Goal: Find specific page/section: Find specific page/section

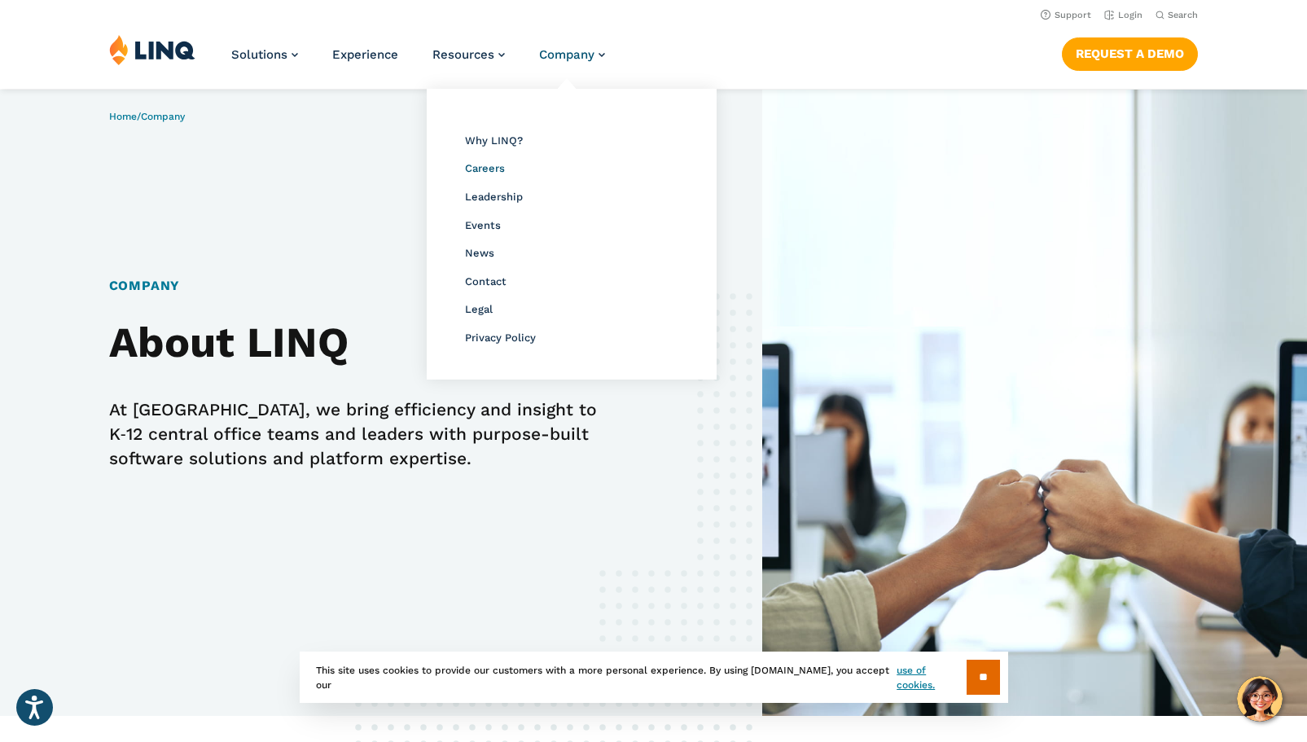
click at [491, 166] on span "Careers" at bounding box center [485, 168] width 40 height 12
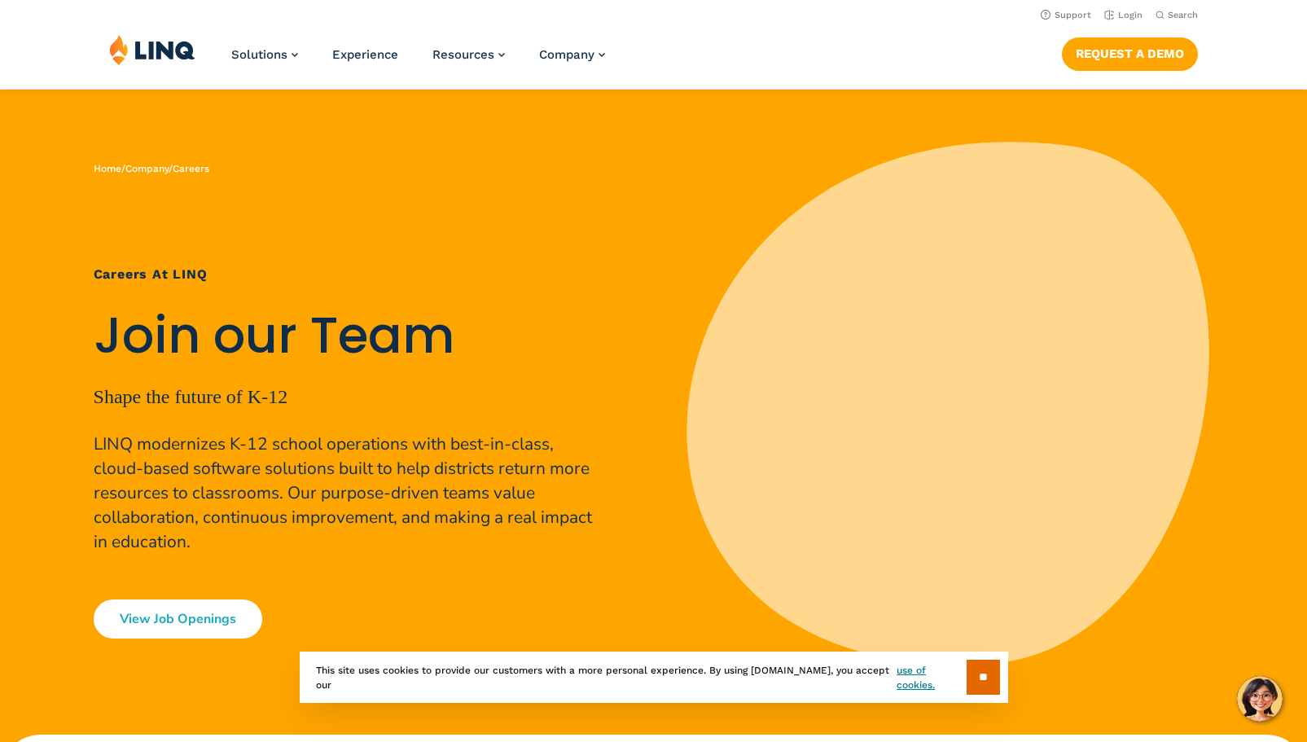
scroll to position [163, 0]
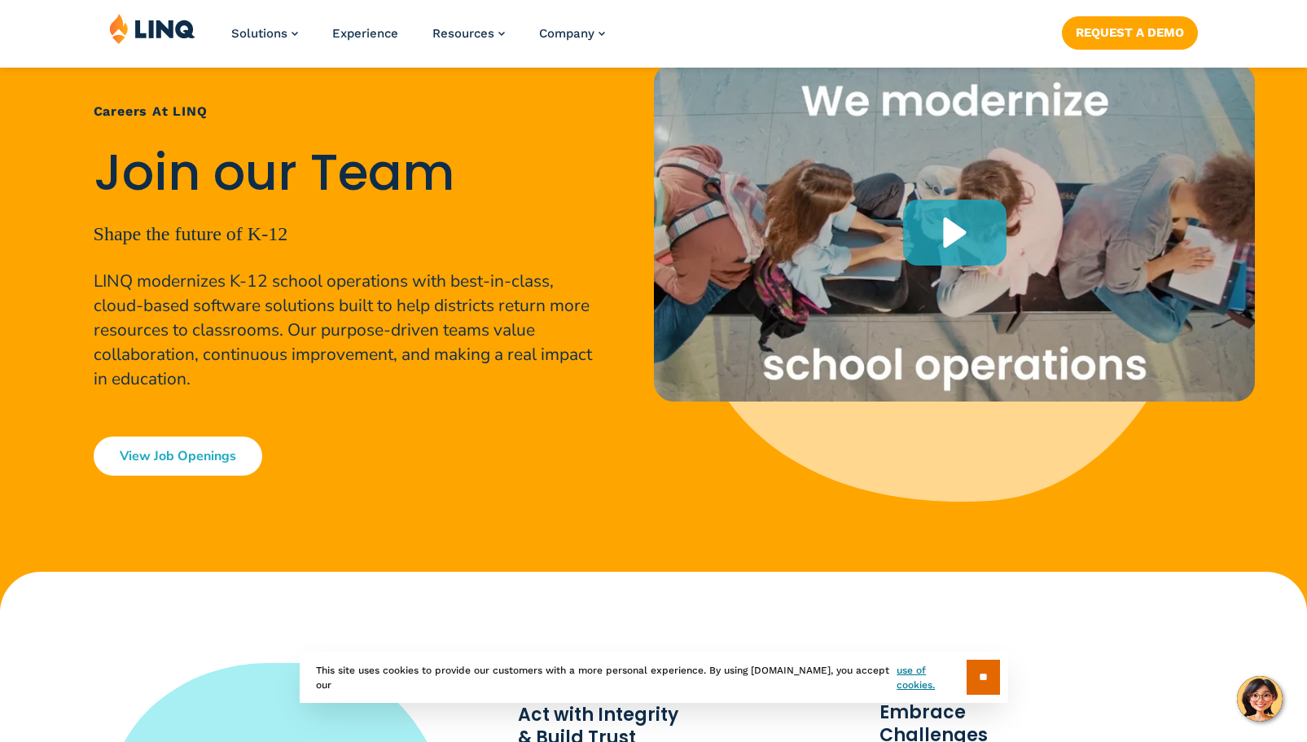
click at [225, 455] on link "View Job Openings" at bounding box center [178, 455] width 169 height 39
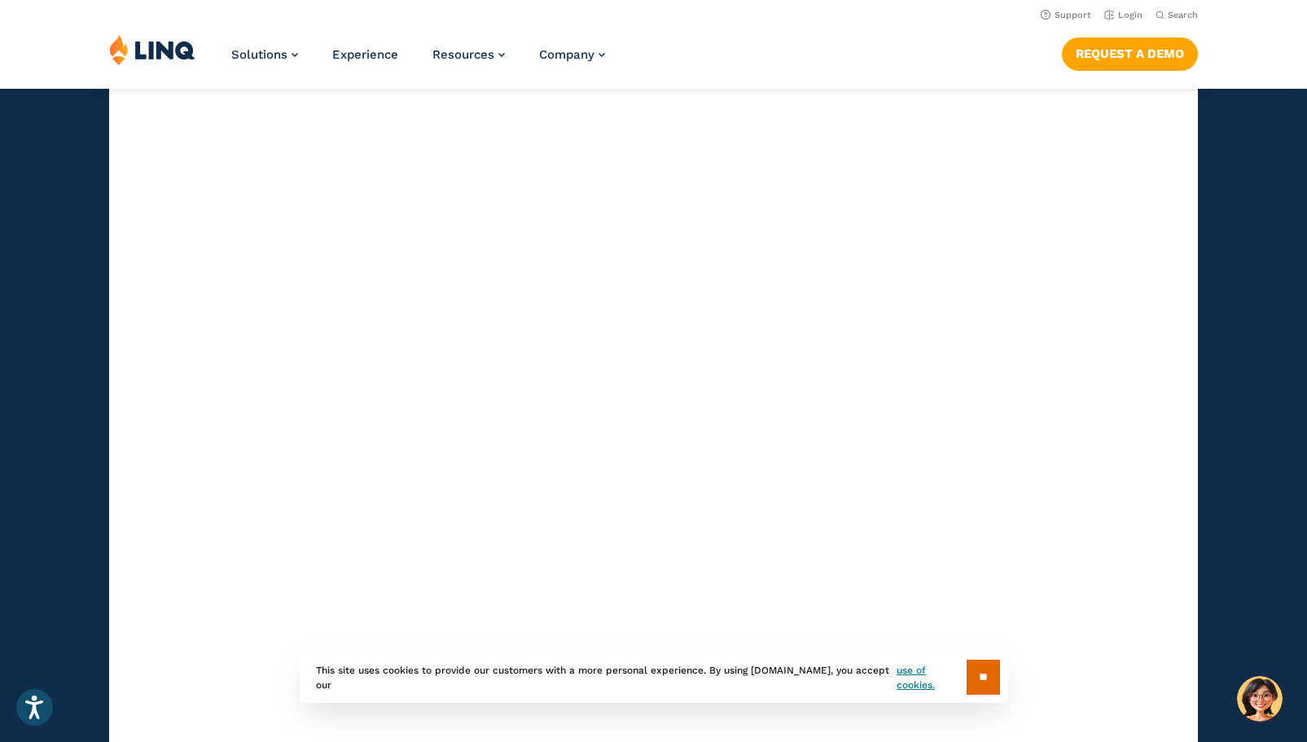
scroll to position [4734, 0]
